Goal: Information Seeking & Learning: Learn about a topic

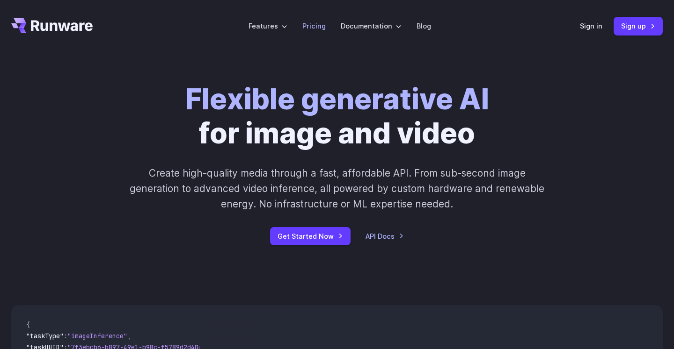
click at [316, 28] on link "Pricing" at bounding box center [313, 26] width 23 height 11
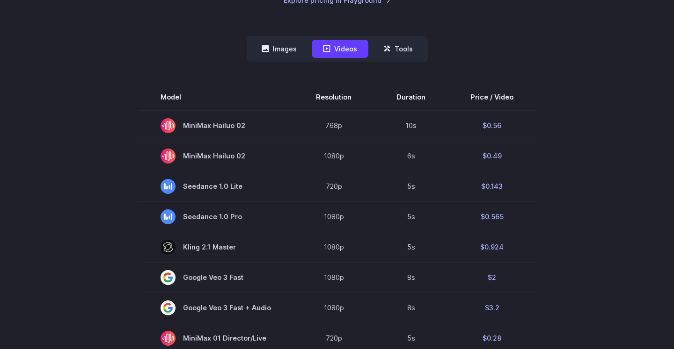
scroll to position [226, 0]
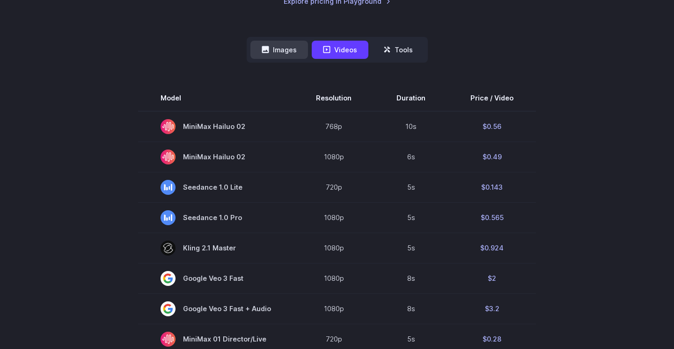
click at [285, 55] on button "Images" at bounding box center [279, 50] width 58 height 18
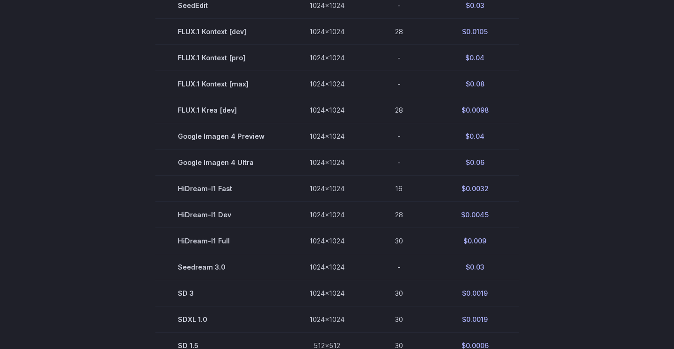
scroll to position [483, 0]
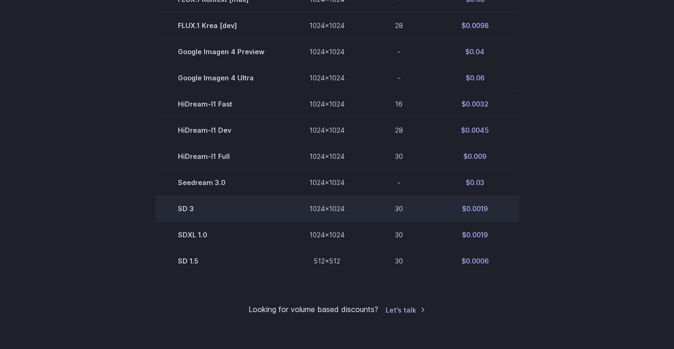
click at [398, 212] on td "30" at bounding box center [399, 209] width 64 height 26
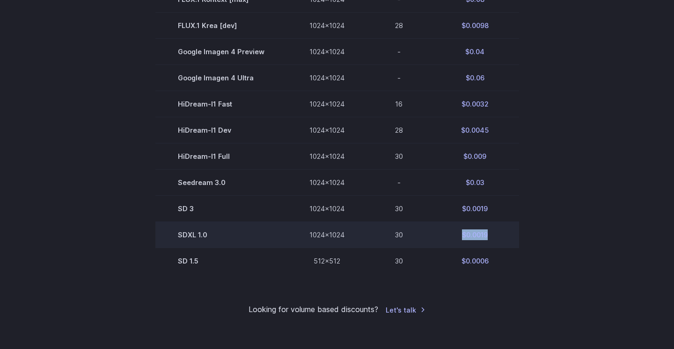
drag, startPoint x: 493, startPoint y: 237, endPoint x: 449, endPoint y: 240, distance: 44.1
click at [449, 240] on td "$0.0019" at bounding box center [475, 235] width 88 height 26
copy td "$0.0019"
